Goal: Task Accomplishment & Management: Complete application form

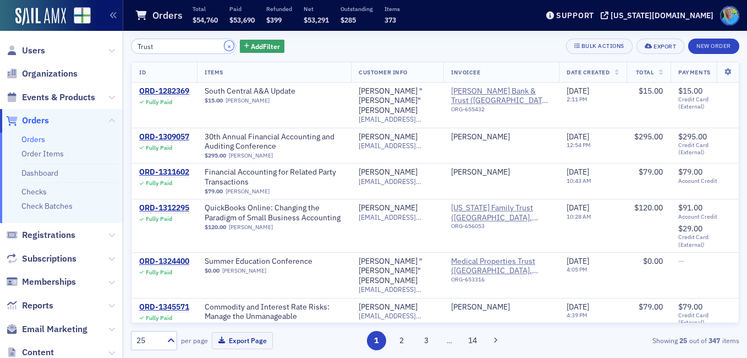
click at [225, 46] on button "×" at bounding box center [230, 46] width 10 height 10
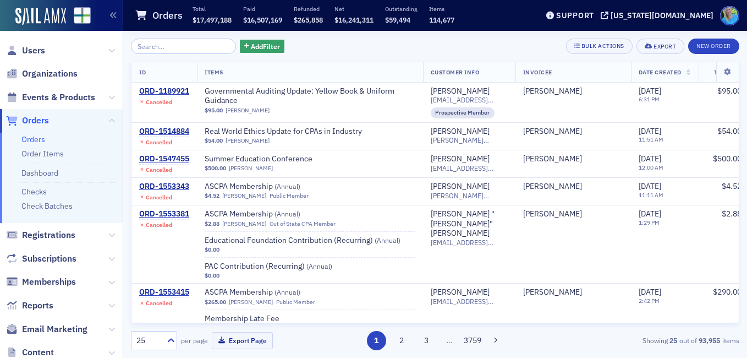
click at [639, 69] on span "Date Created" at bounding box center [660, 72] width 43 height 8
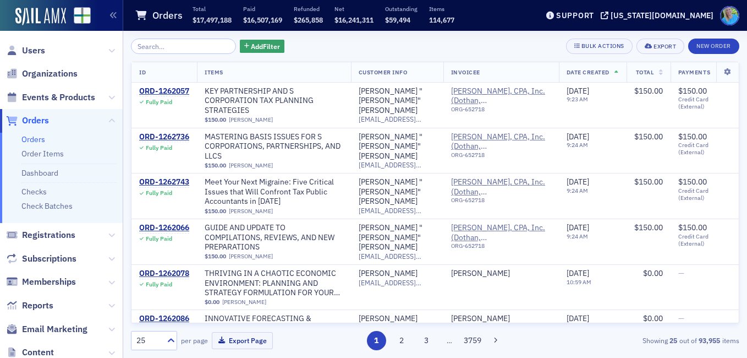
click at [596, 69] on span "Date Created" at bounding box center [588, 72] width 43 height 8
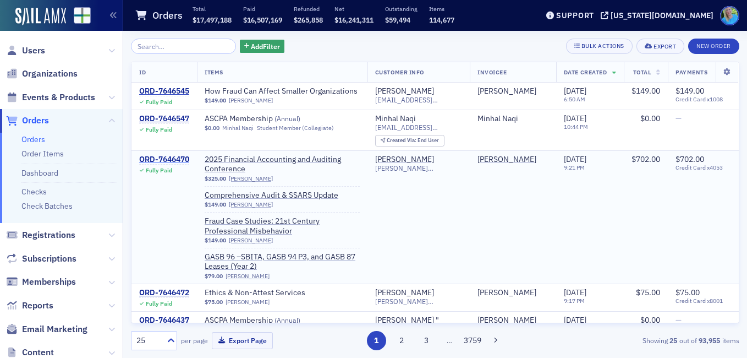
click at [179, 156] on div "ORD-7646470" at bounding box center [164, 160] width 50 height 10
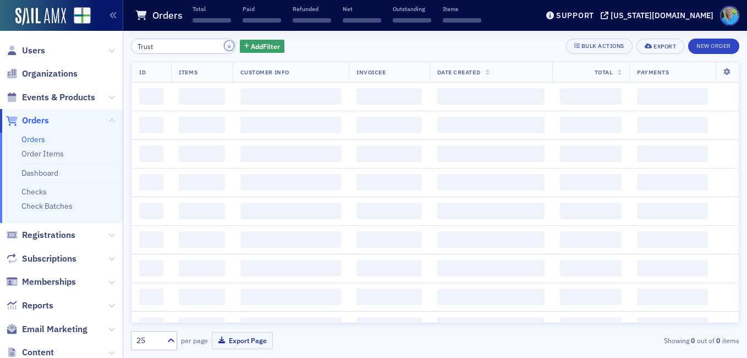
click at [225, 46] on button "×" at bounding box center [230, 46] width 10 height 10
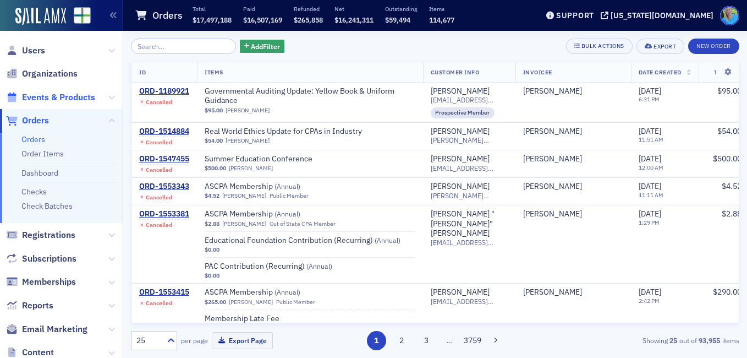
click at [85, 93] on span "Events & Products" at bounding box center [58, 97] width 73 height 12
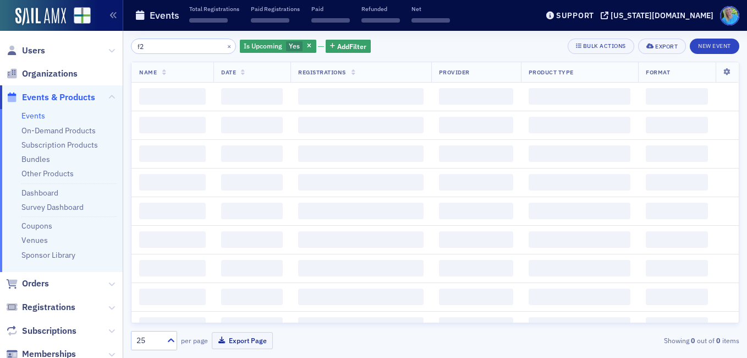
type input "f"
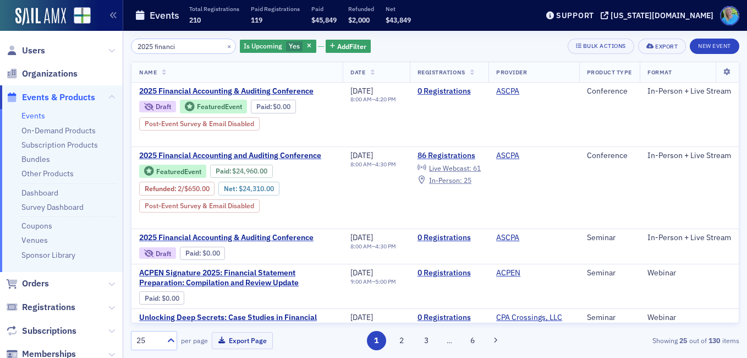
type input "2025 financi"
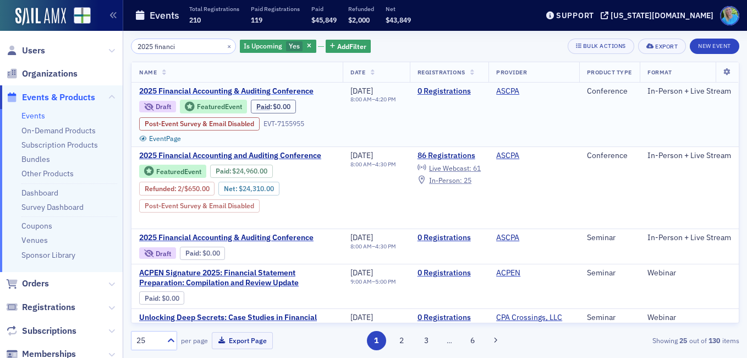
click at [213, 88] on span "2025 Financial Accounting & Auditing Conference" at bounding box center [231, 91] width 185 height 10
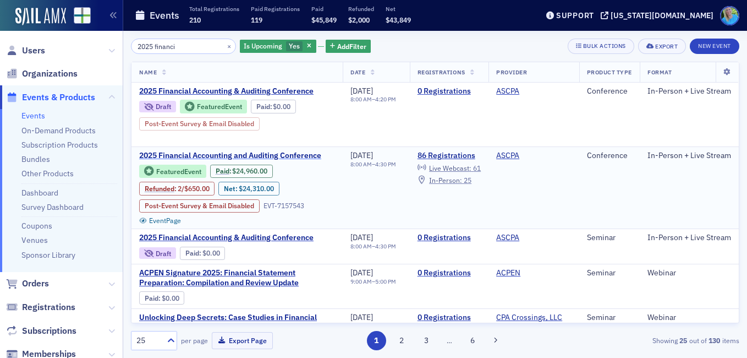
click at [243, 153] on span "2025 Financial Accounting and Auditing Conference" at bounding box center [231, 156] width 185 height 10
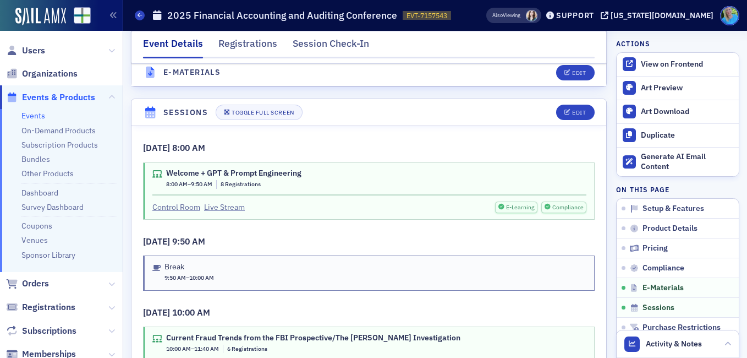
scroll to position [1651, 0]
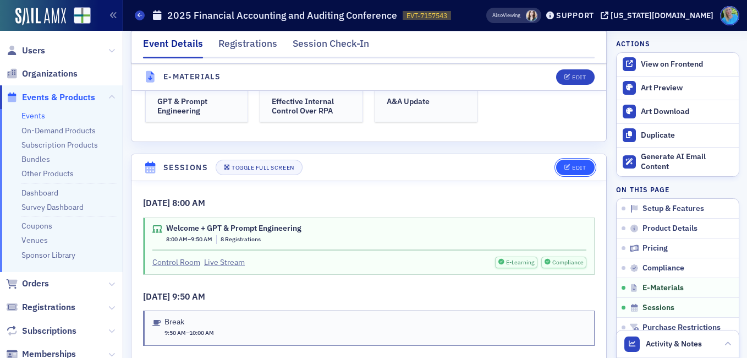
click at [563, 160] on button "Edit" at bounding box center [575, 167] width 38 height 15
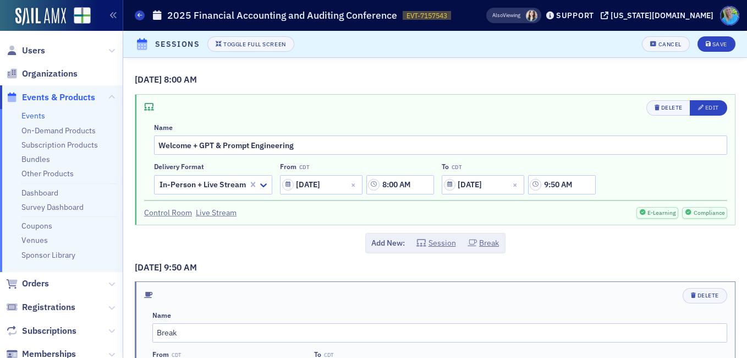
scroll to position [1713, 0]
click at [706, 111] on div "Edit" at bounding box center [713, 108] width 14 height 6
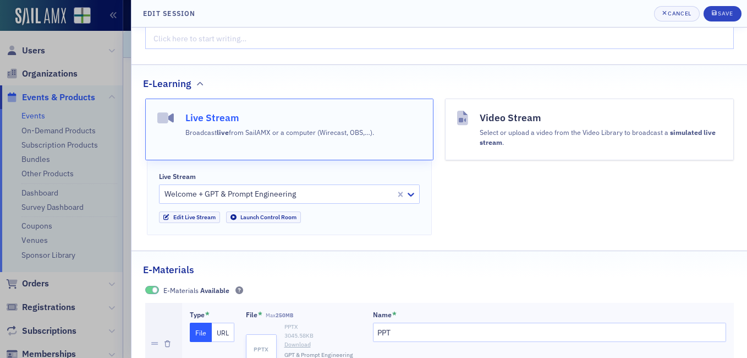
scroll to position [516, 0]
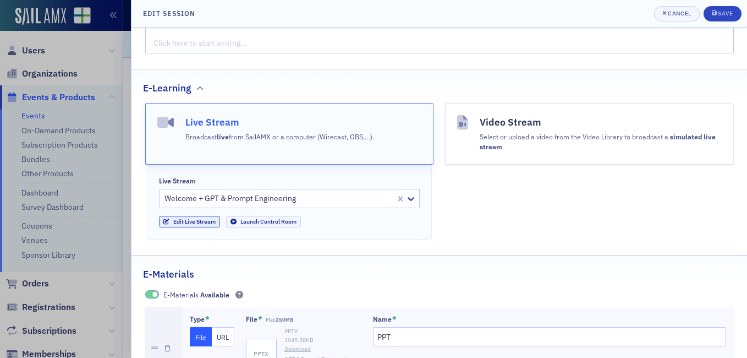
click at [188, 216] on link "Edit Live Stream" at bounding box center [189, 222] width 61 height 12
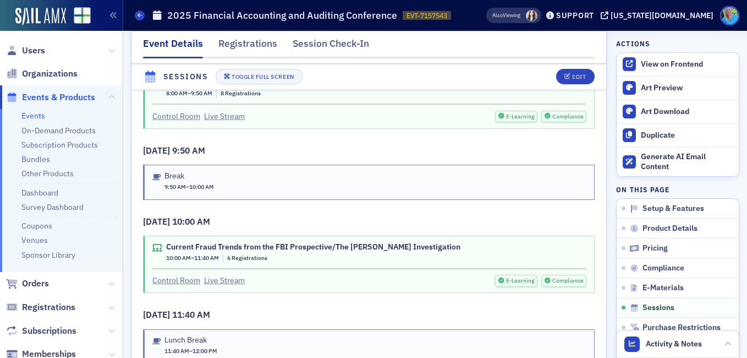
scroll to position [1816, 0]
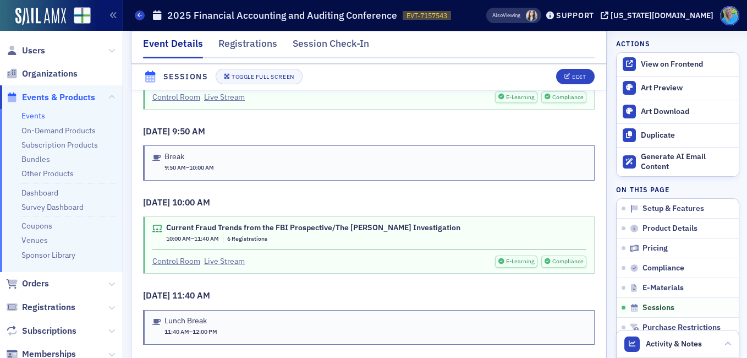
click at [215, 255] on link "Live Stream" at bounding box center [224, 261] width 41 height 12
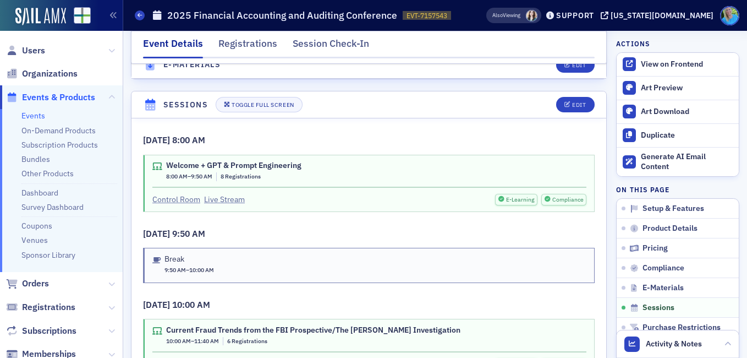
scroll to position [1651, 0]
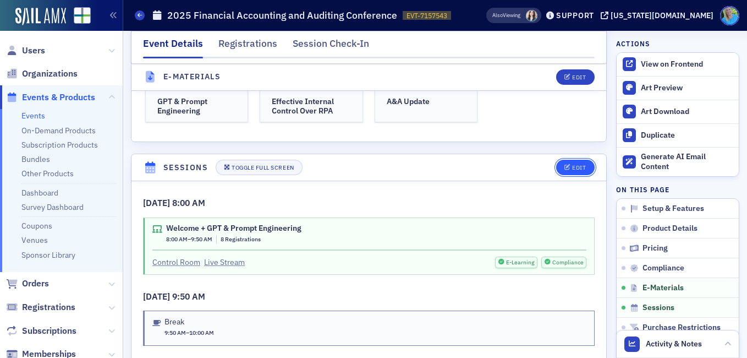
click at [572, 165] on div "Edit" at bounding box center [579, 168] width 14 height 6
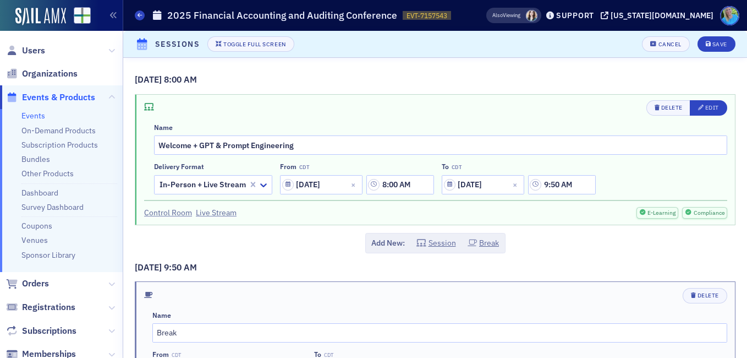
scroll to position [1713, 0]
click at [706, 107] on div "Edit" at bounding box center [713, 108] width 14 height 6
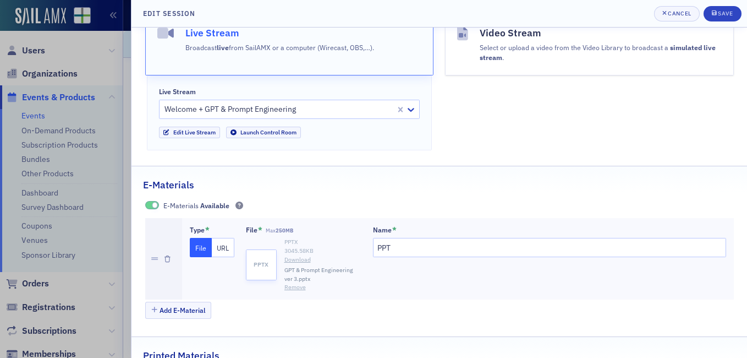
scroll to position [626, 0]
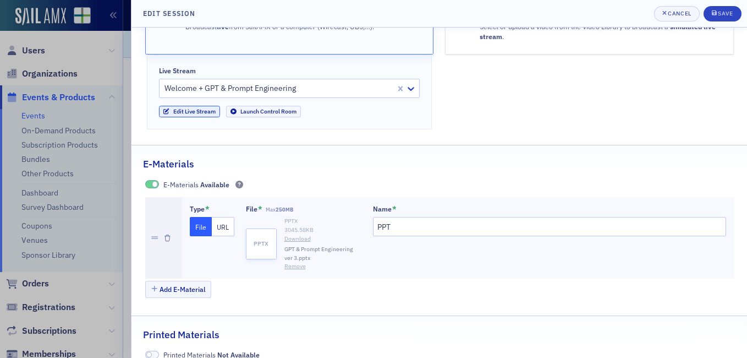
click at [200, 106] on link "Edit Live Stream" at bounding box center [189, 112] width 61 height 12
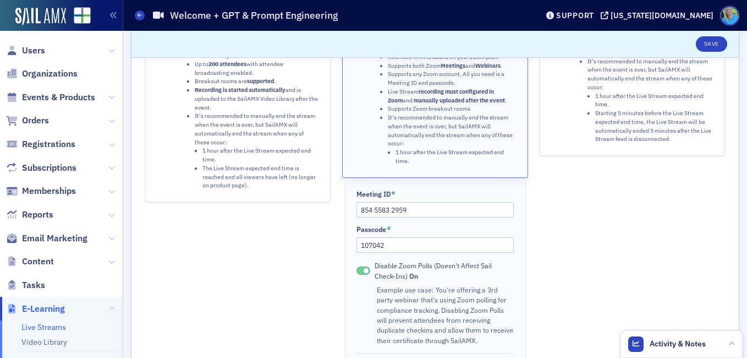
scroll to position [165, 0]
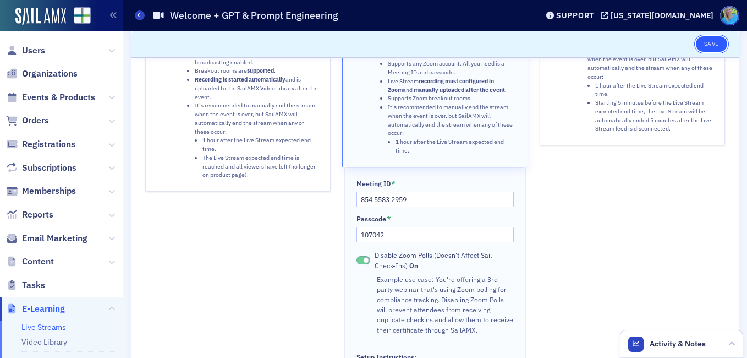
click at [704, 46] on button "Save" at bounding box center [711, 43] width 31 height 15
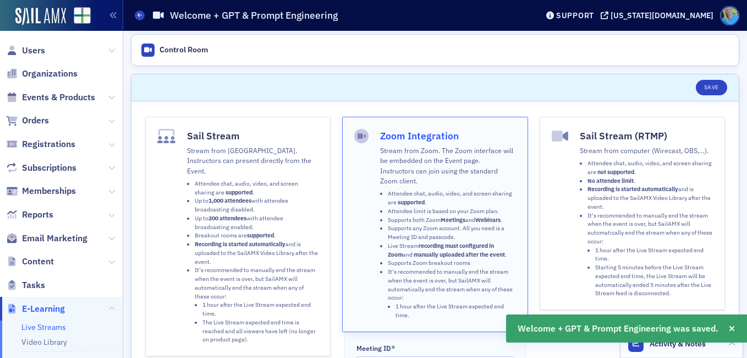
scroll to position [0, 0]
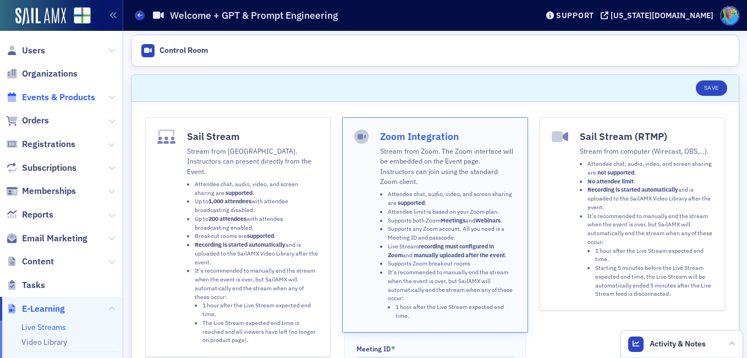
click at [51, 97] on span "Events & Products" at bounding box center [58, 97] width 73 height 12
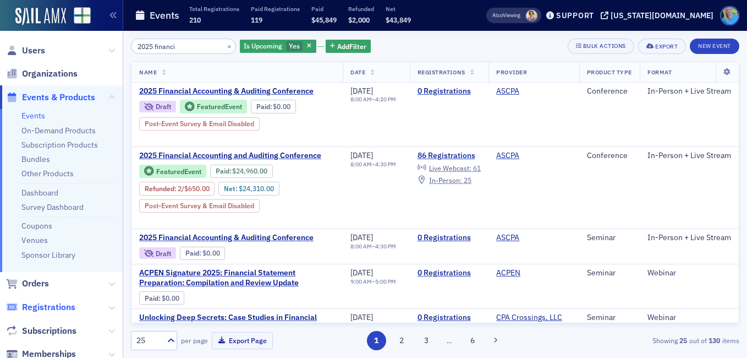
click at [59, 304] on span "Registrations" at bounding box center [48, 307] width 53 height 12
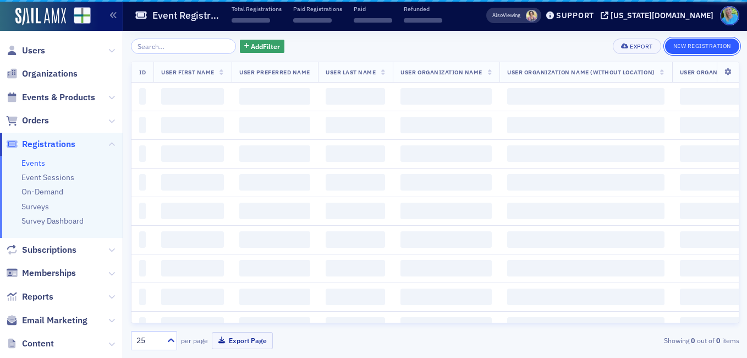
click at [688, 46] on button "New Registration" at bounding box center [702, 46] width 74 height 15
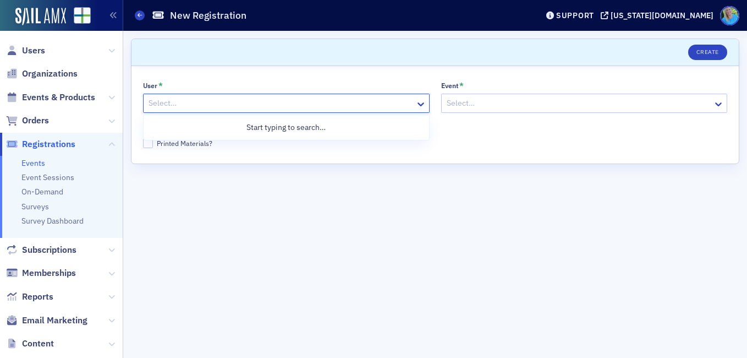
click at [181, 101] on div at bounding box center [280, 103] width 267 height 14
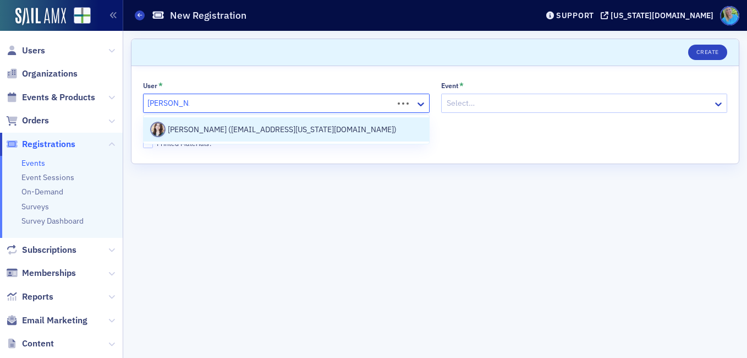
type input "[PERSON_NAME]"
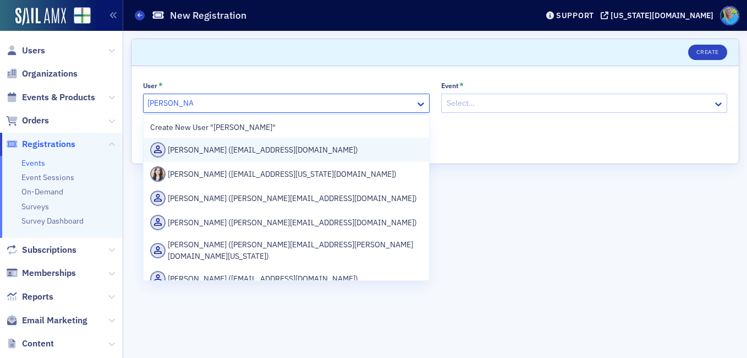
click at [204, 144] on div "[PERSON_NAME] ([EMAIL_ADDRESS][DOMAIN_NAME])" at bounding box center [286, 149] width 272 height 15
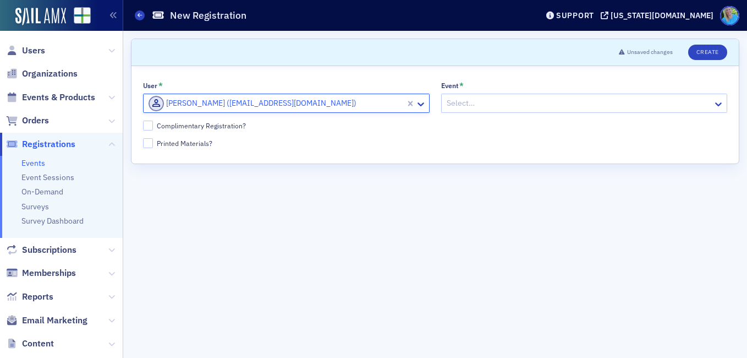
click at [461, 106] on div at bounding box center [579, 103] width 267 height 14
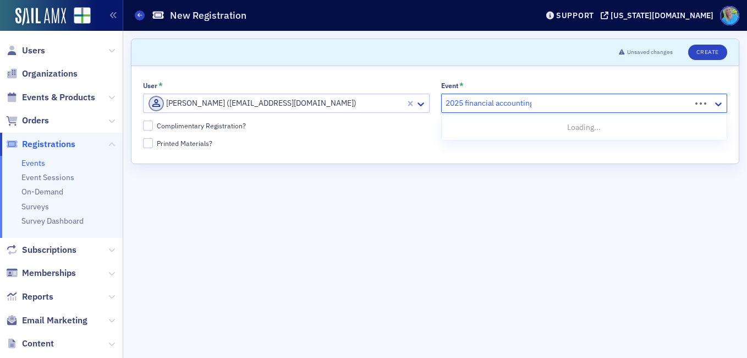
type input "2025 financial accounting"
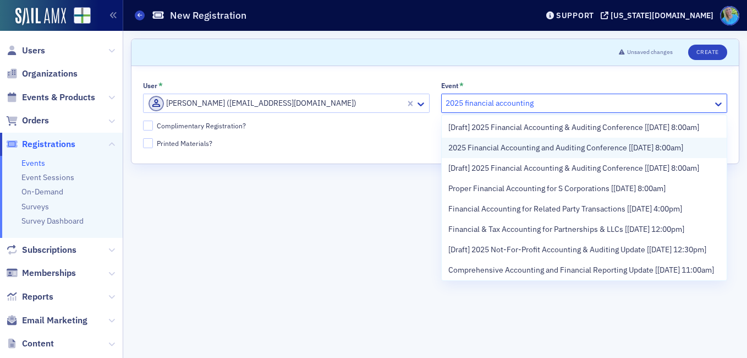
click at [485, 154] on span "2025 Financial Accounting and Auditing Conference [[DATE] 8:00am]" at bounding box center [566, 148] width 235 height 12
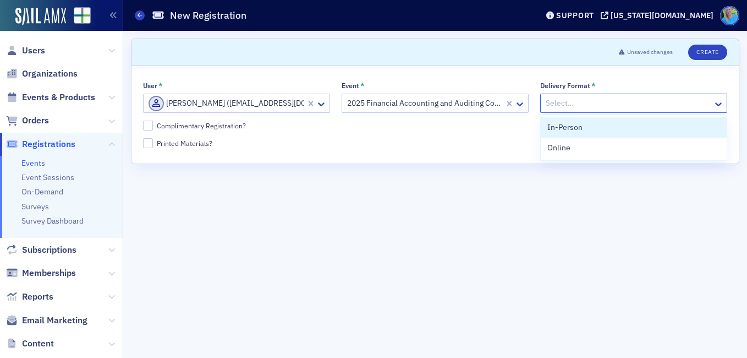
click at [586, 100] on div at bounding box center [628, 103] width 167 height 14
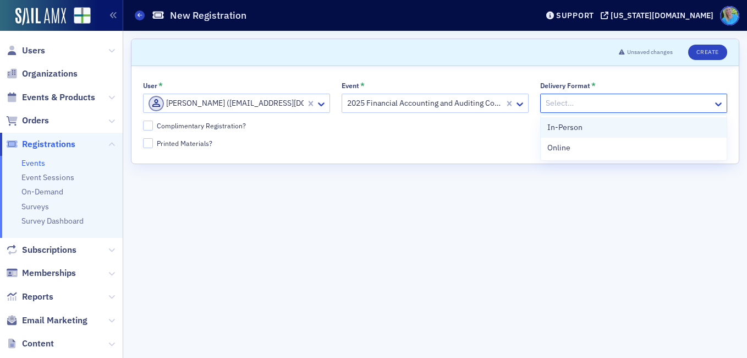
click at [583, 128] on div "In-Person" at bounding box center [634, 128] width 173 height 12
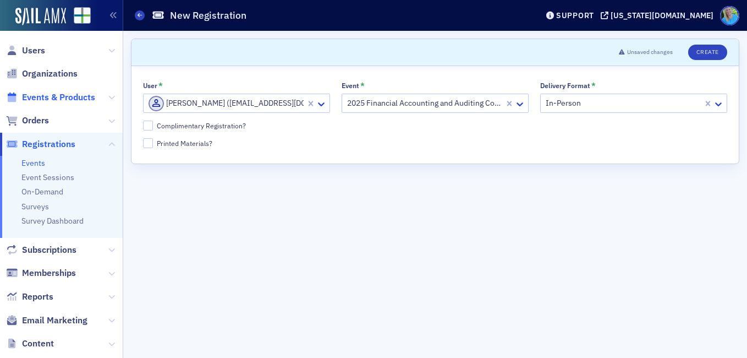
click at [60, 100] on span "Events & Products" at bounding box center [58, 97] width 73 height 12
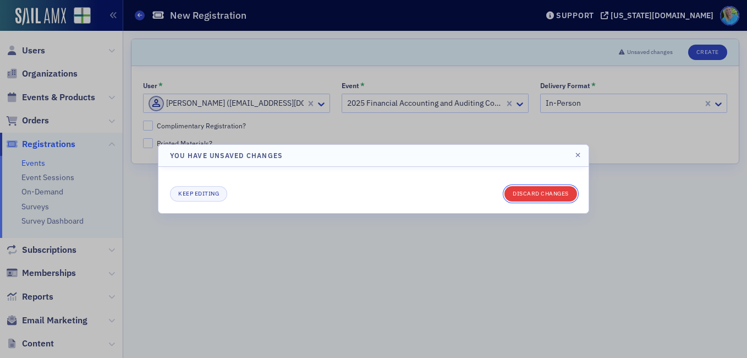
click at [530, 196] on button "Discard changes" at bounding box center [541, 193] width 73 height 15
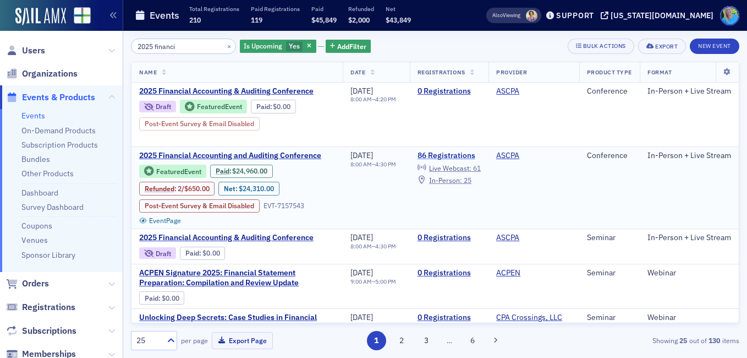
click at [468, 155] on link "86 Registrations" at bounding box center [449, 156] width 63 height 10
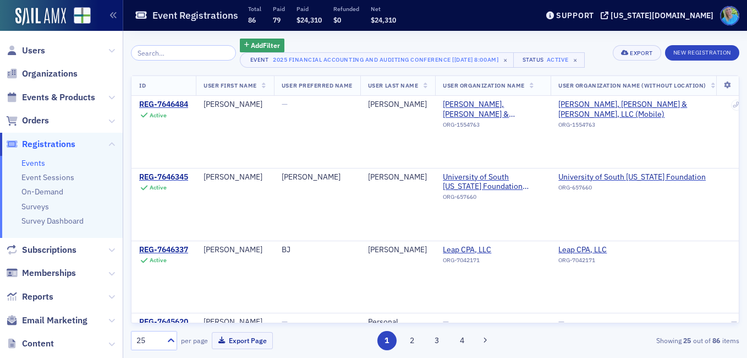
click at [155, 56] on input "search" at bounding box center [183, 52] width 105 height 15
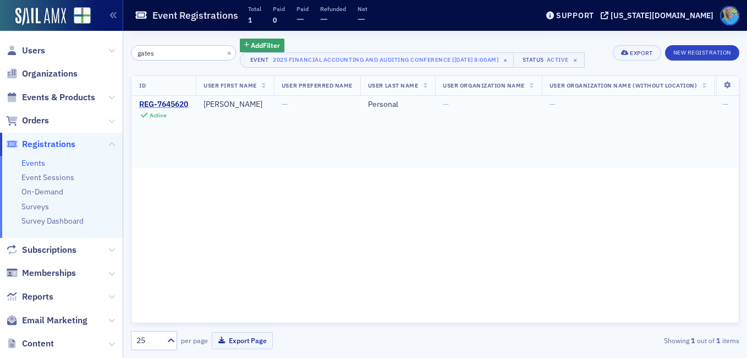
type input "gates"
click at [185, 102] on div "REG-7645620" at bounding box center [163, 105] width 49 height 10
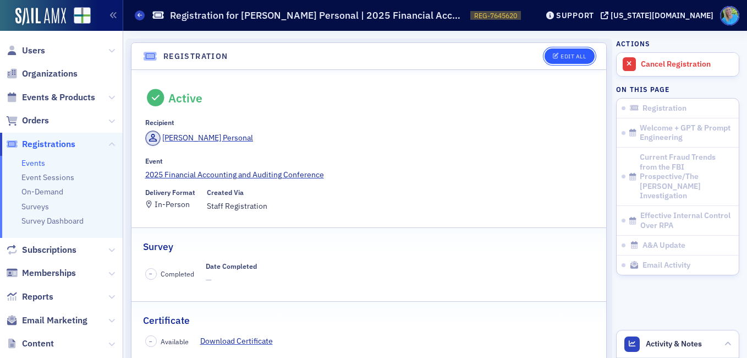
click at [574, 57] on div "Edit All" at bounding box center [573, 56] width 25 height 6
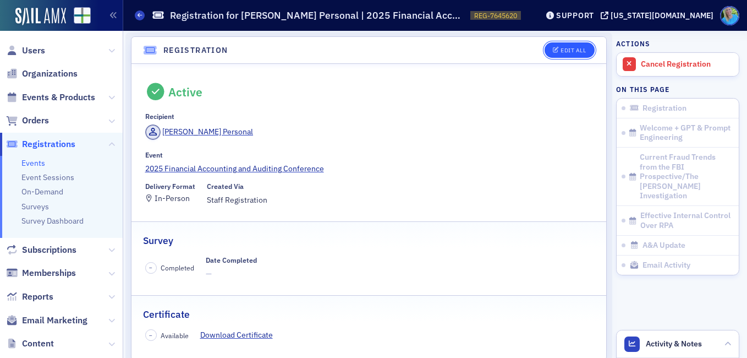
click at [561, 52] on div "Edit All" at bounding box center [573, 50] width 25 height 6
click at [570, 46] on button "Edit All" at bounding box center [570, 49] width 50 height 15
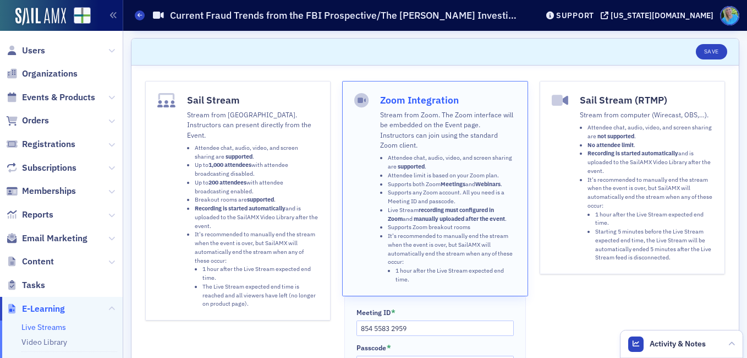
scroll to position [32, 0]
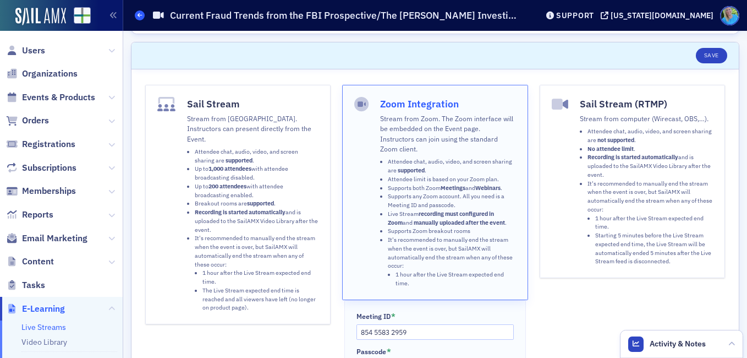
click at [139, 15] on icon at bounding box center [140, 15] width 4 height 5
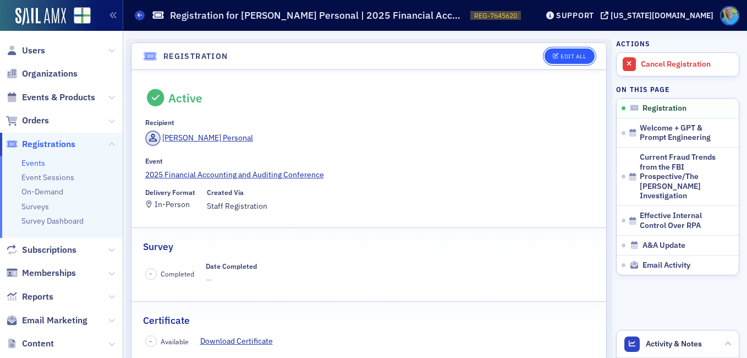
click at [572, 53] on div "Edit All" at bounding box center [573, 56] width 25 height 6
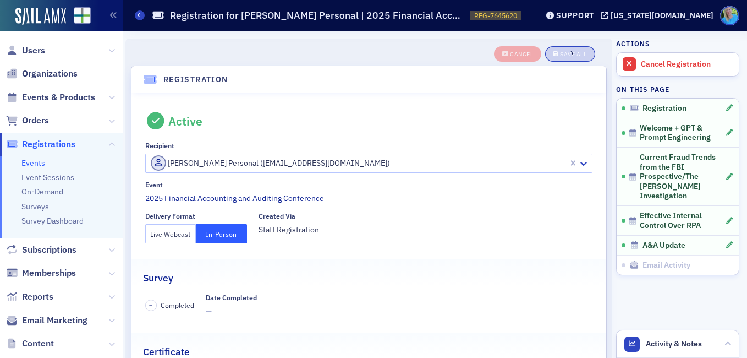
scroll to position [10, 0]
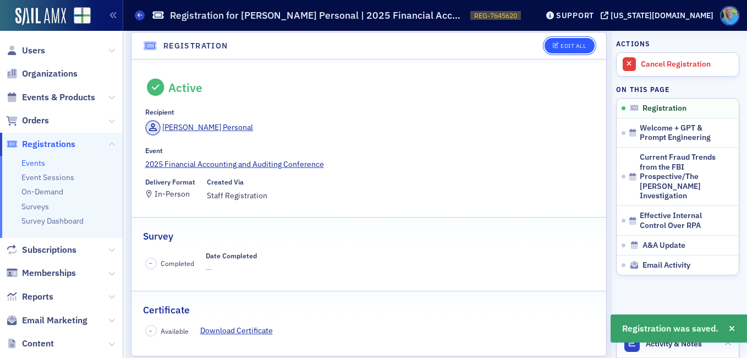
click at [561, 48] on div "Edit All" at bounding box center [573, 46] width 25 height 6
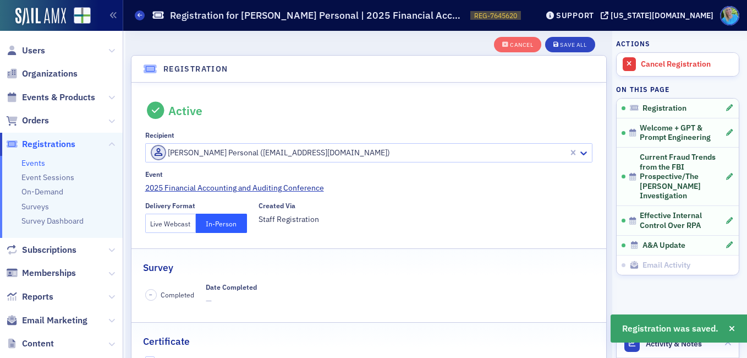
scroll to position [29, 0]
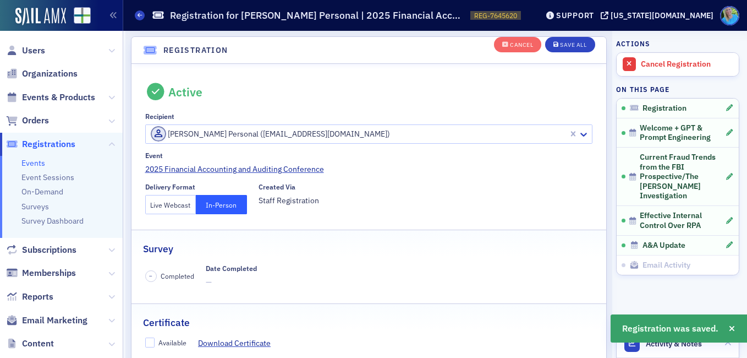
click at [166, 206] on button "Live Webcast" at bounding box center [170, 204] width 51 height 19
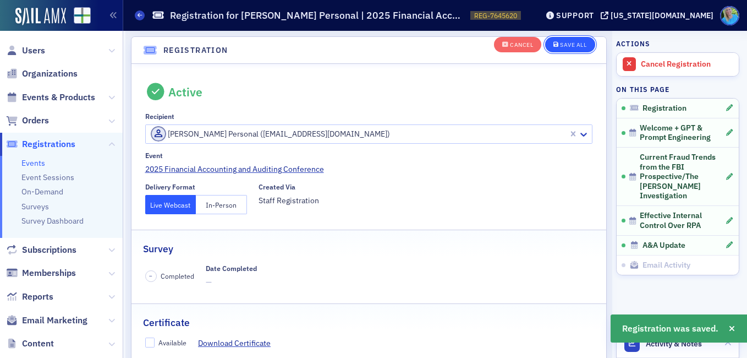
click at [554, 46] on icon "button" at bounding box center [557, 45] width 6 height 6
